Goal: Information Seeking & Learning: Learn about a topic

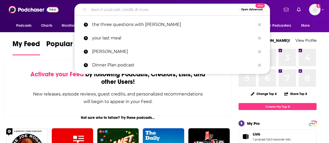
click at [164, 12] on input "Search podcasts, credits, & more..." at bounding box center [164, 9] width 150 height 8
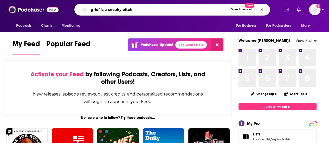
type input "grief is a sneaky bitch"
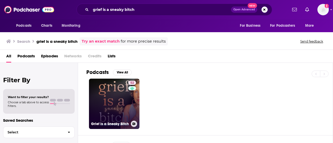
click at [126, 94] on link "52 Grief is a Sneaky Bitch" at bounding box center [114, 104] width 50 height 50
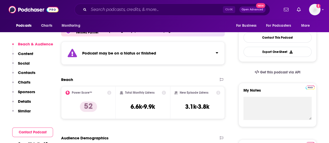
scroll to position [130, 0]
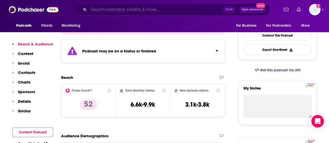
click at [135, 7] on input "Search podcasts, credits, & more..." at bounding box center [156, 9] width 134 height 8
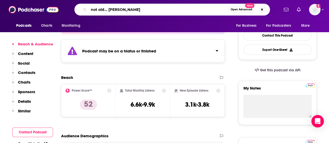
type input "not old... better"
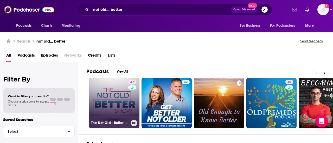
click at [109, 106] on link "47 The Not Old - Better Show" at bounding box center [114, 103] width 50 height 50
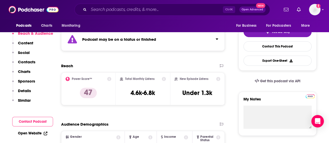
scroll to position [130, 0]
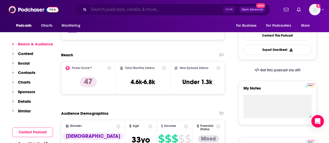
click at [180, 11] on input "Search podcasts, credits, & more..." at bounding box center [156, 9] width 134 height 8
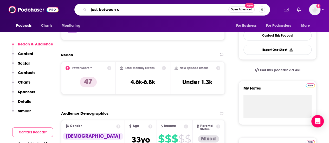
type input "just between us"
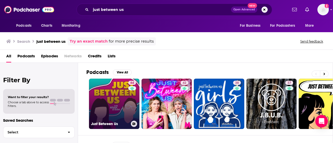
click at [121, 87] on link "64 Just Between Us" at bounding box center [114, 104] width 50 height 50
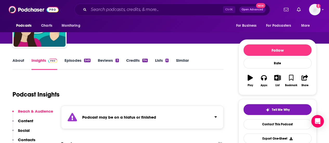
scroll to position [78, 0]
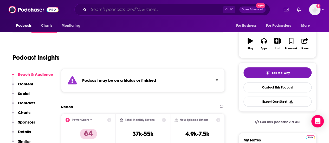
click at [177, 12] on input "Search podcasts, credits, & more..." at bounding box center [156, 9] width 134 height 8
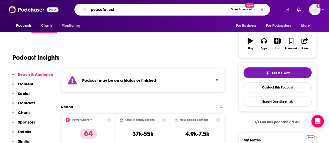
type input "peaceful exit"
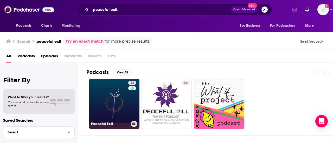
click at [110, 96] on link "42 Peaceful Exit" at bounding box center [114, 104] width 50 height 50
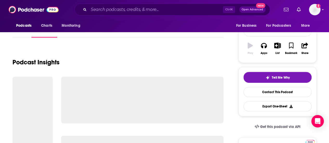
scroll to position [104, 0]
